Goal: Navigation & Orientation: Find specific page/section

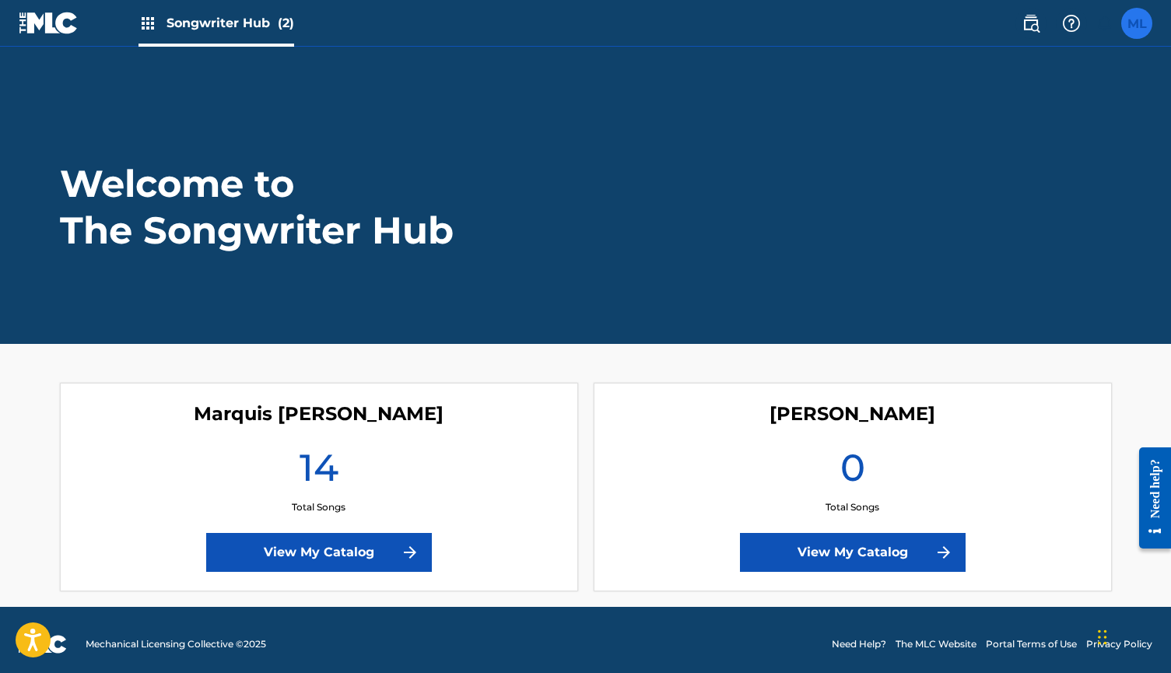
click at [1135, 23] on label at bounding box center [1136, 23] width 31 height 31
click at [1137, 23] on input "ML MARQUIS LOFTON djmarkangel@gmail.com Notification Preferences Profile Log out" at bounding box center [1137, 23] width 0 height 0
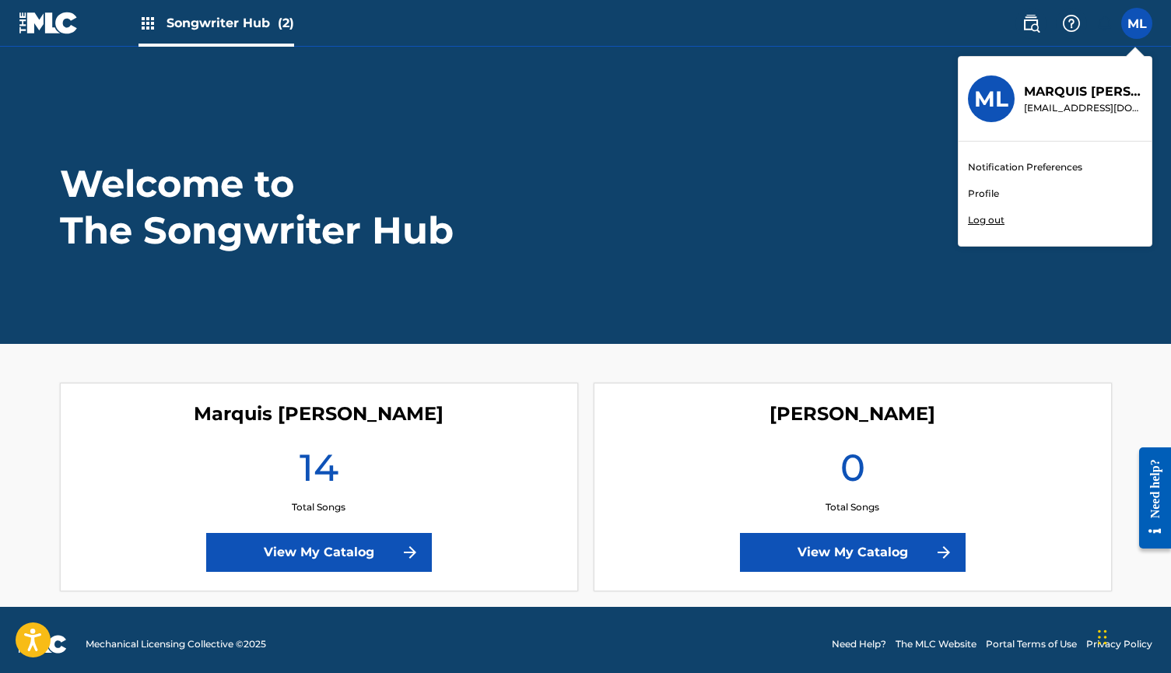
click at [987, 193] on link "Profile" at bounding box center [983, 194] width 31 height 14
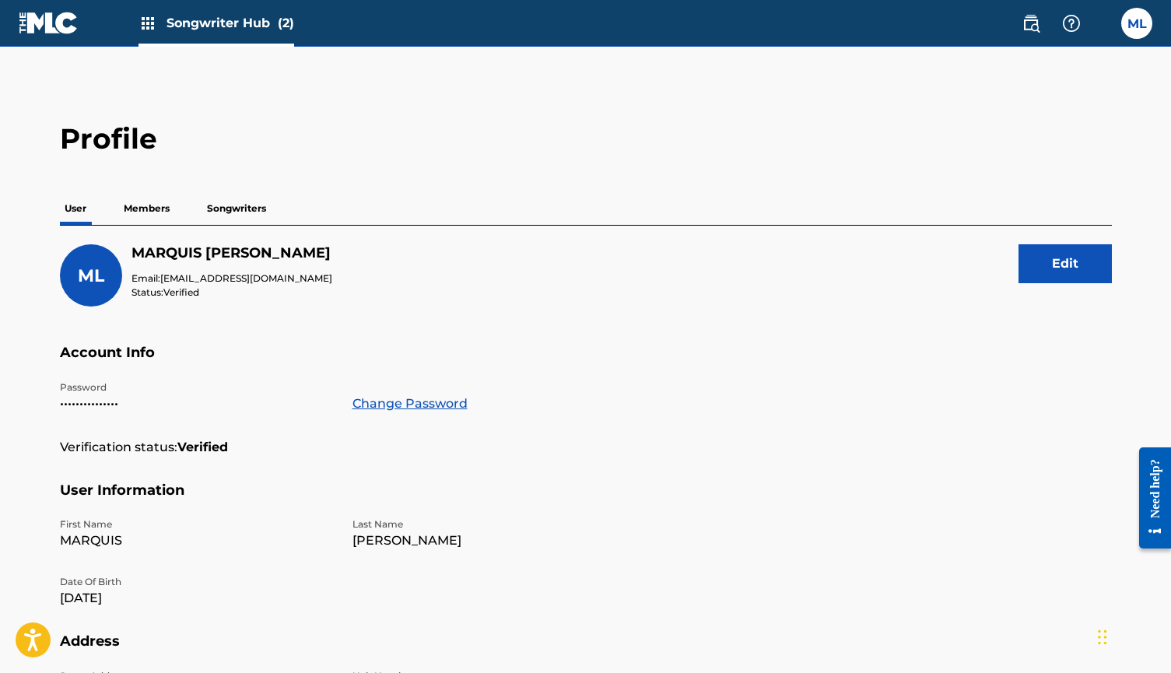
click at [152, 211] on p "Members" at bounding box center [146, 208] width 55 height 33
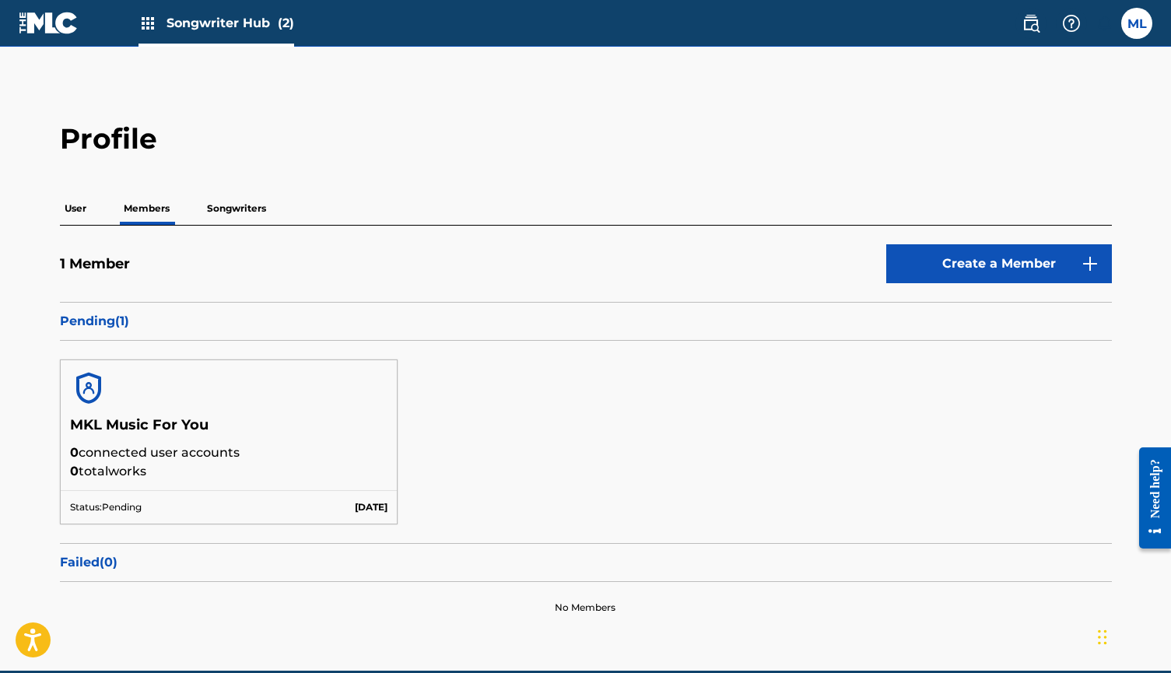
click at [234, 205] on p "Songwriters" at bounding box center [236, 208] width 68 height 33
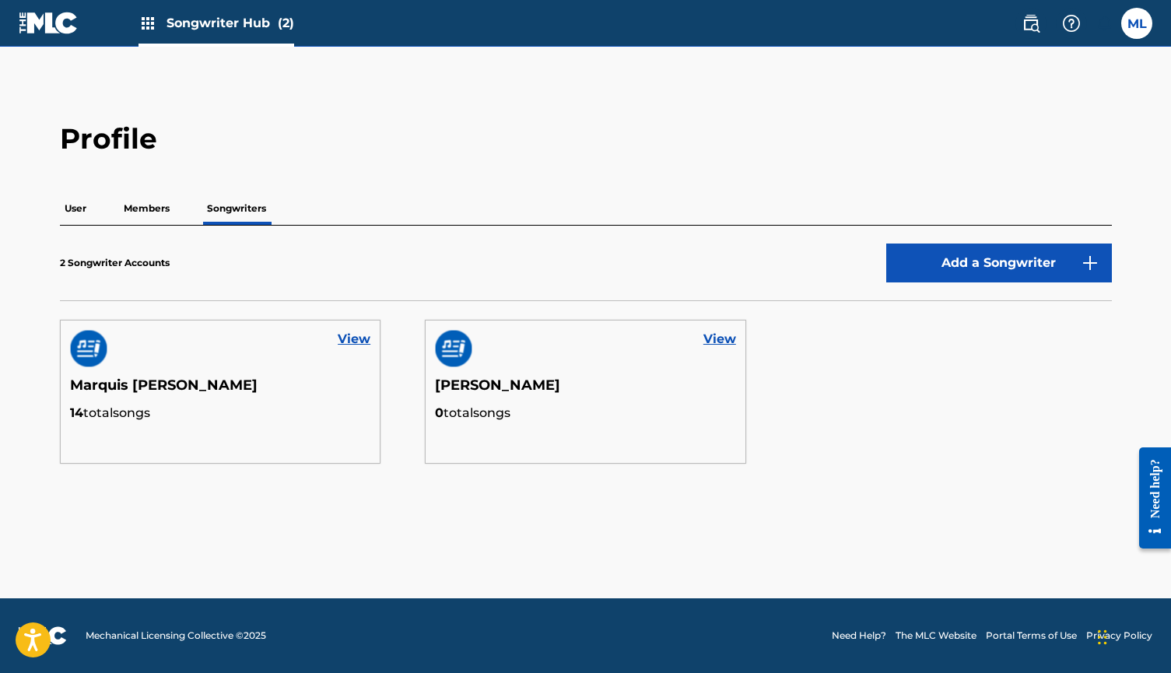
click at [160, 207] on p "Members" at bounding box center [146, 208] width 55 height 33
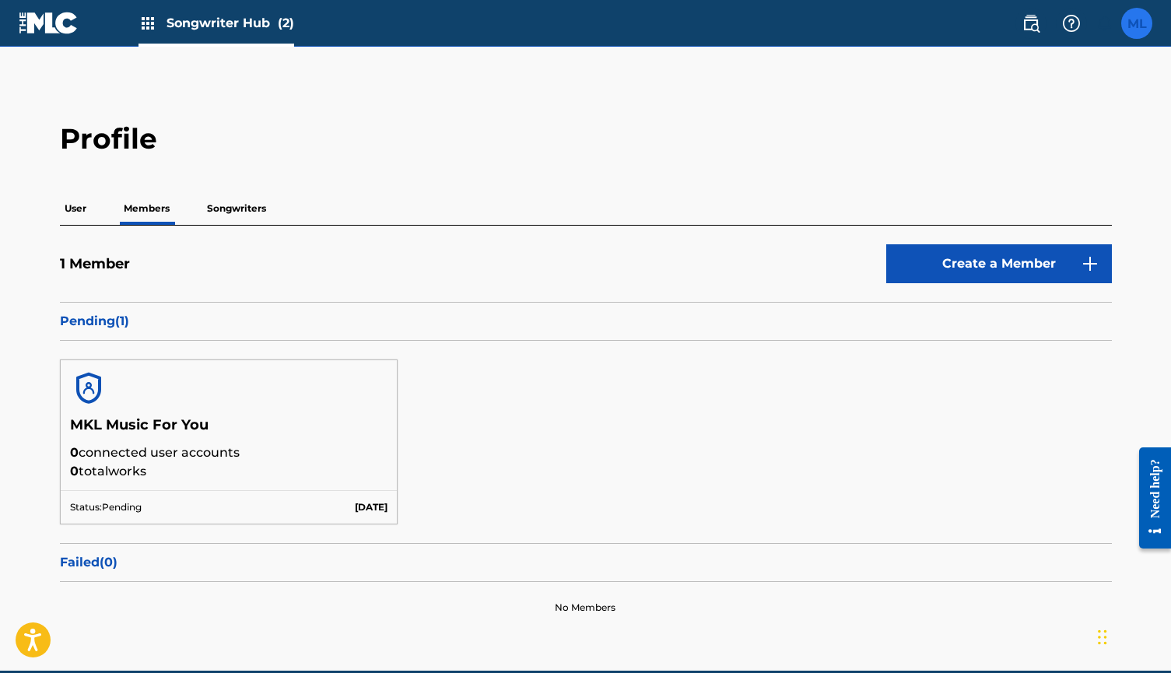
click at [1150, 17] on label at bounding box center [1136, 23] width 31 height 31
click at [1137, 23] on input "ML MARQUIS LOFTON djmarkangel@gmail.com Notification Preferences Profile Log out" at bounding box center [1137, 23] width 0 height 0
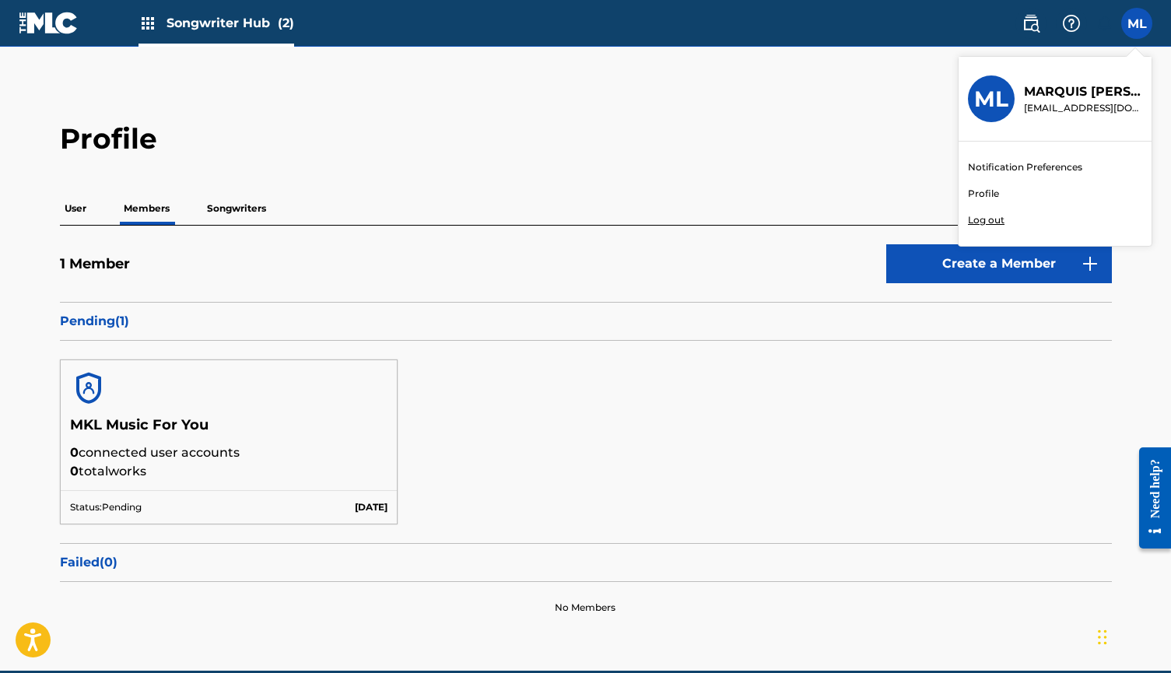
click at [617, 269] on div "1 Member Create a Member" at bounding box center [586, 273] width 1052 height 58
